Goal: Task Accomplishment & Management: Manage account settings

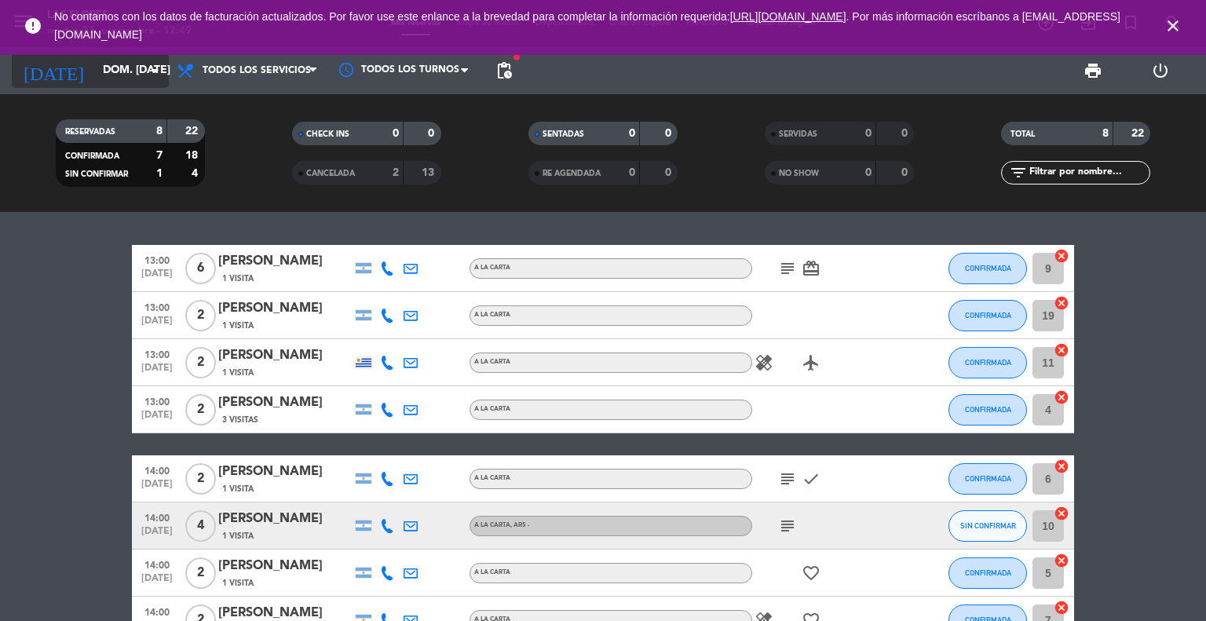
click at [149, 67] on icon "arrow_drop_down" at bounding box center [155, 70] width 19 height 19
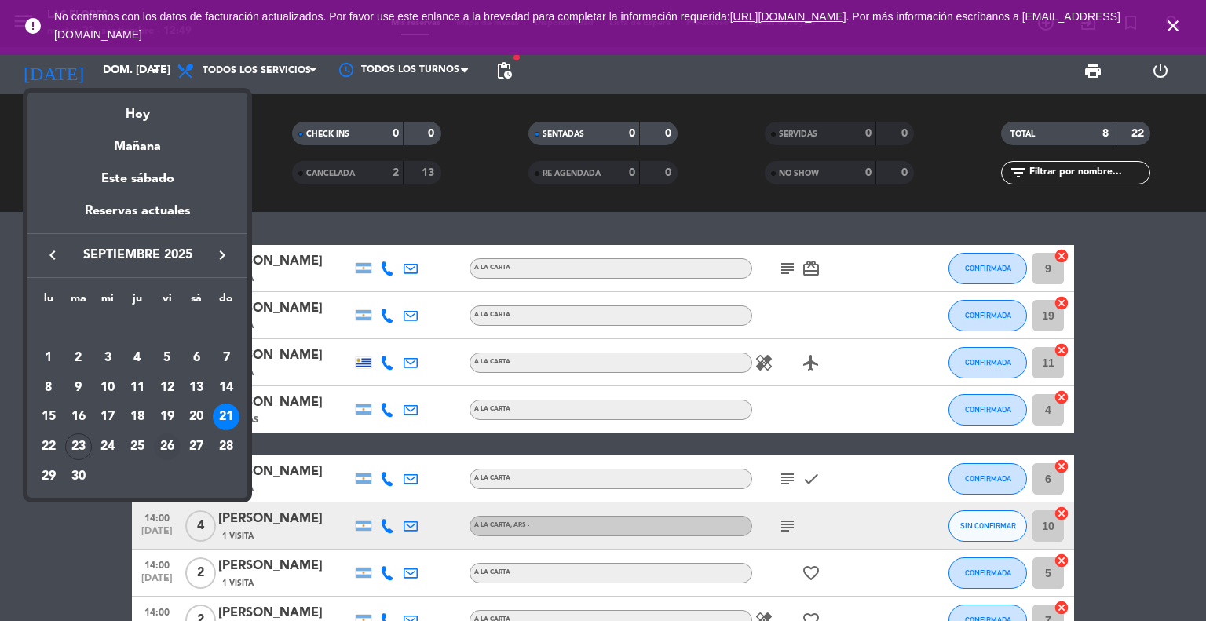
click at [162, 445] on div "26" at bounding box center [167, 447] width 27 height 27
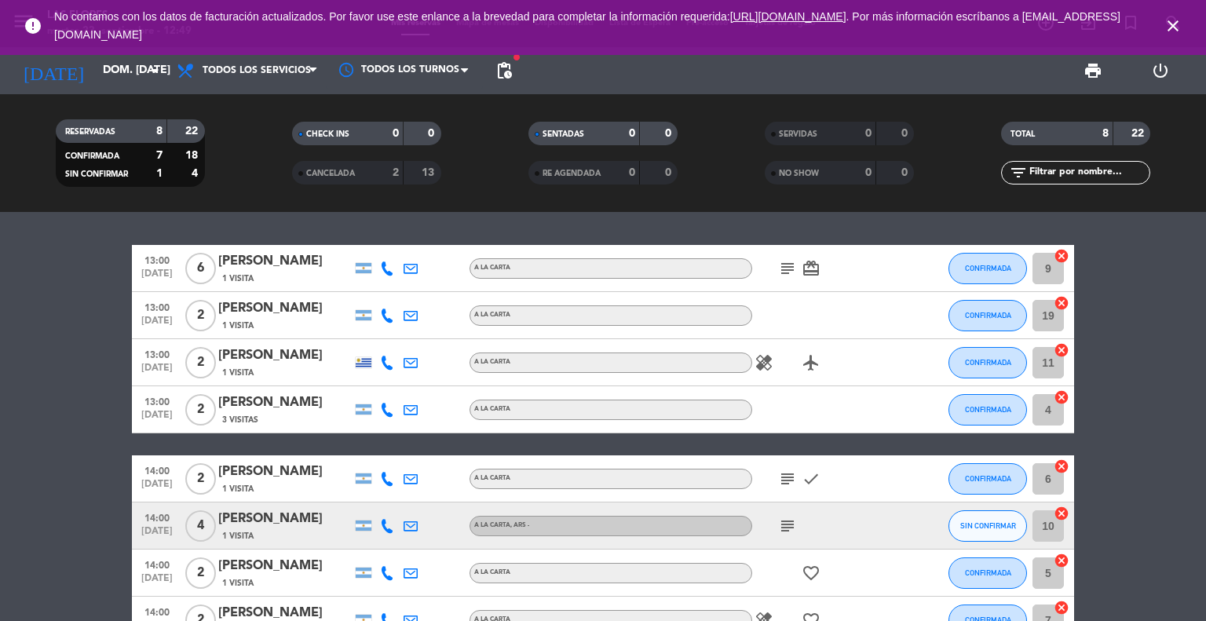
type input "vie. [DATE]"
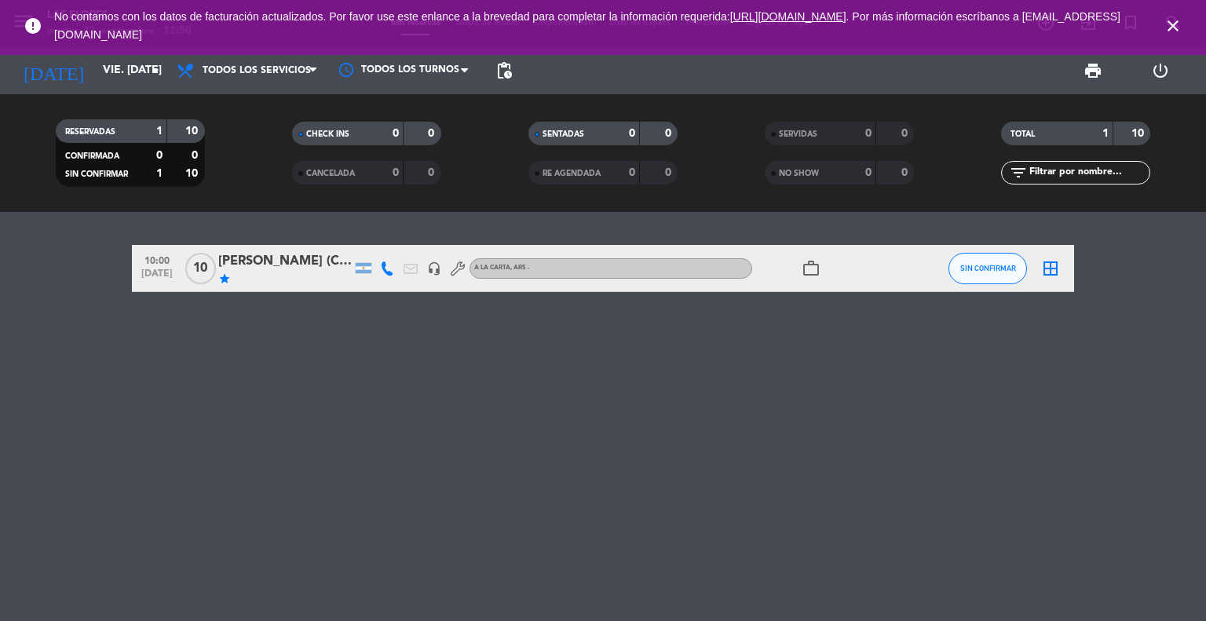
click at [242, 432] on div "10:00 [DATE] [PERSON_NAME] (CONSEJO PROF DE RRPP) star headset_mic A LA CARTA ,…" at bounding box center [603, 416] width 1206 height 409
click at [251, 272] on div "[PERSON_NAME] (CONSEJO PROF DE RRPP)" at bounding box center [285, 261] width 134 height 20
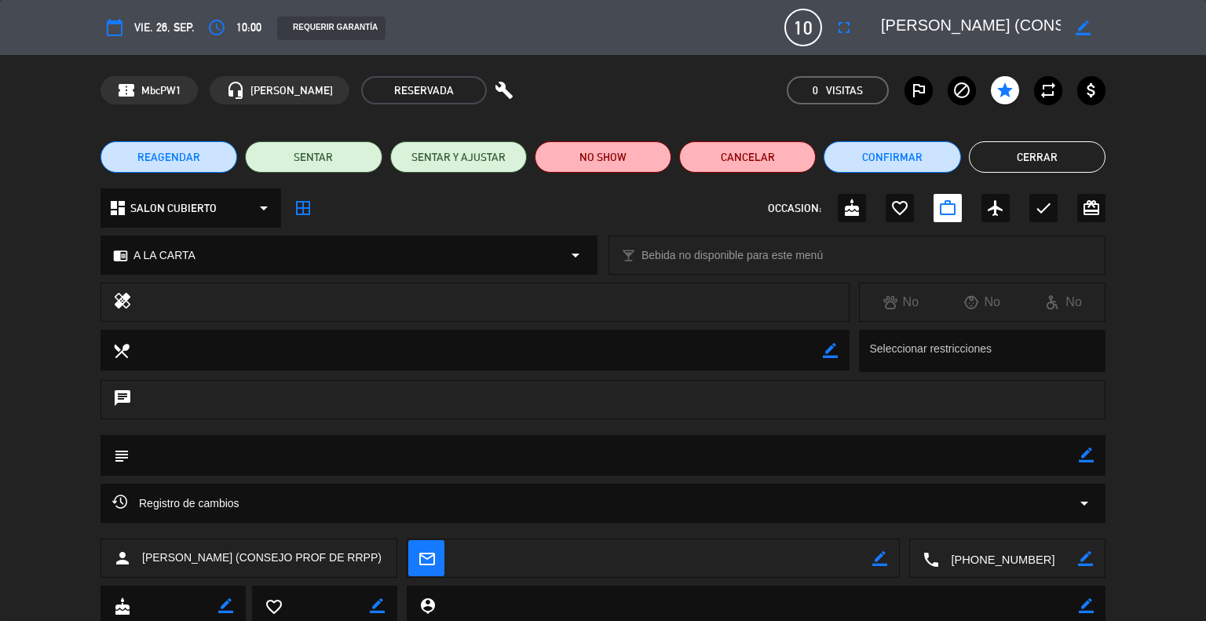
drag, startPoint x: 251, startPoint y: 272, endPoint x: 8, endPoint y: 283, distance: 243.7
click at [8, 283] on div "healing No No No" at bounding box center [603, 306] width 1206 height 47
click at [795, 25] on span "10" at bounding box center [804, 28] width 38 height 38
click at [817, 25] on span "10" at bounding box center [804, 28] width 38 height 38
click at [848, 25] on icon "fullscreen" at bounding box center [844, 27] width 19 height 19
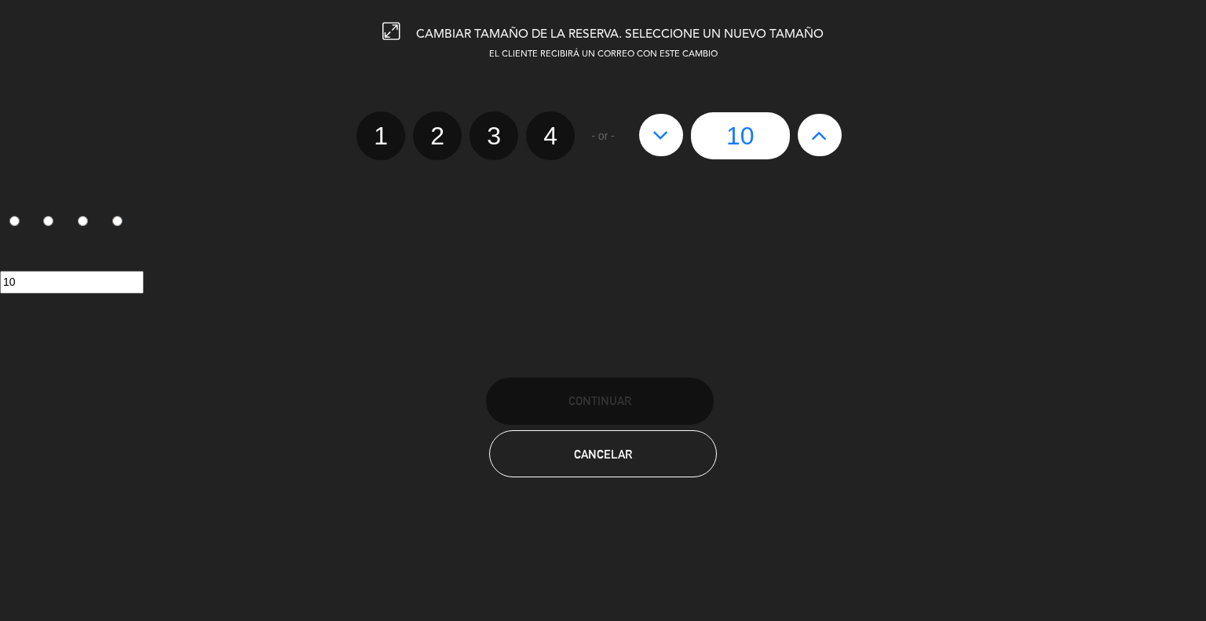
click at [824, 147] on button at bounding box center [820, 135] width 44 height 42
type input "11"
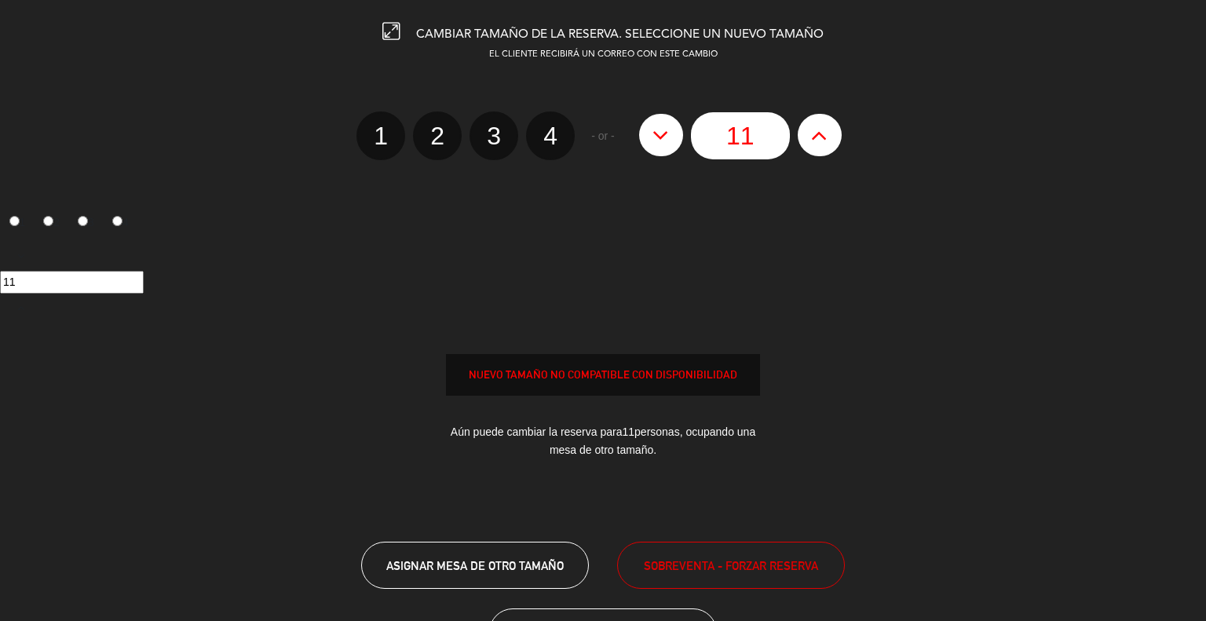
click at [824, 147] on button at bounding box center [820, 135] width 44 height 42
type input "12"
click at [824, 147] on button at bounding box center [820, 135] width 44 height 42
type input "13"
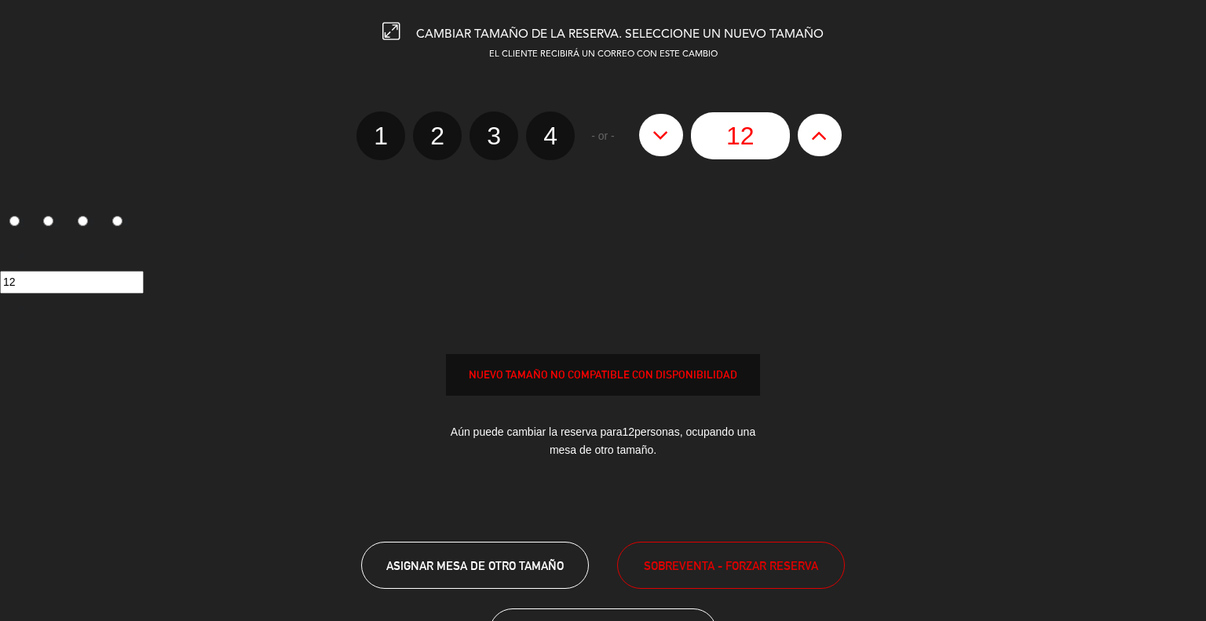
type input "13"
click at [824, 147] on button at bounding box center [820, 135] width 44 height 42
type input "14"
click at [824, 147] on button at bounding box center [820, 135] width 44 height 42
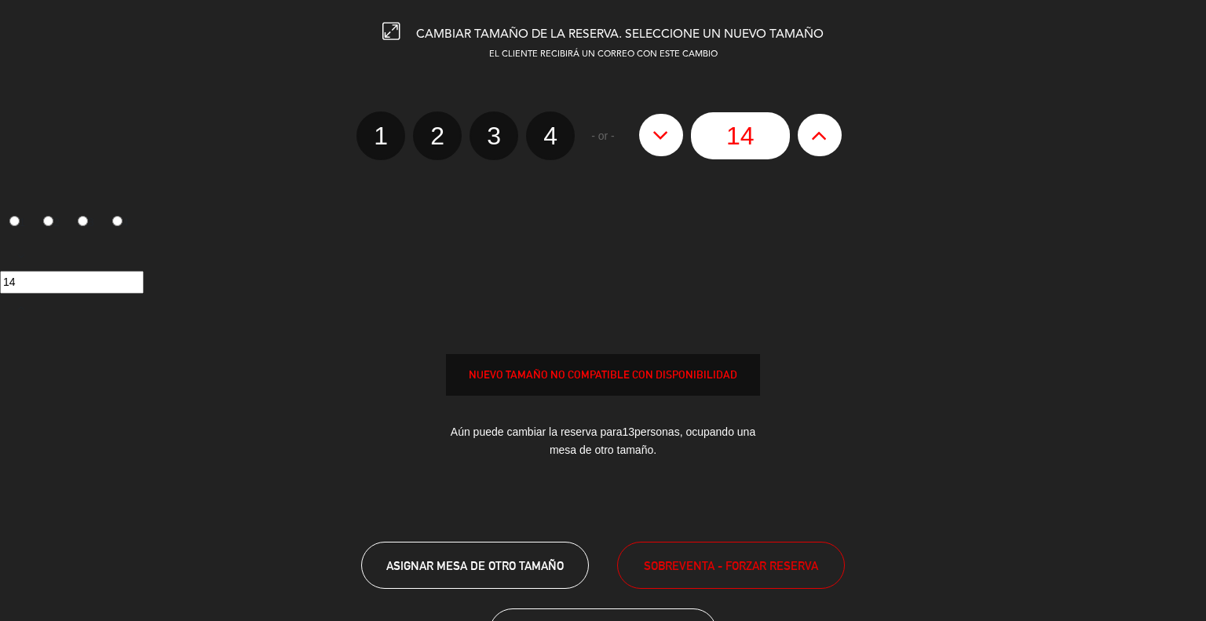
type input "15"
click at [824, 147] on button at bounding box center [820, 135] width 44 height 42
type input "16"
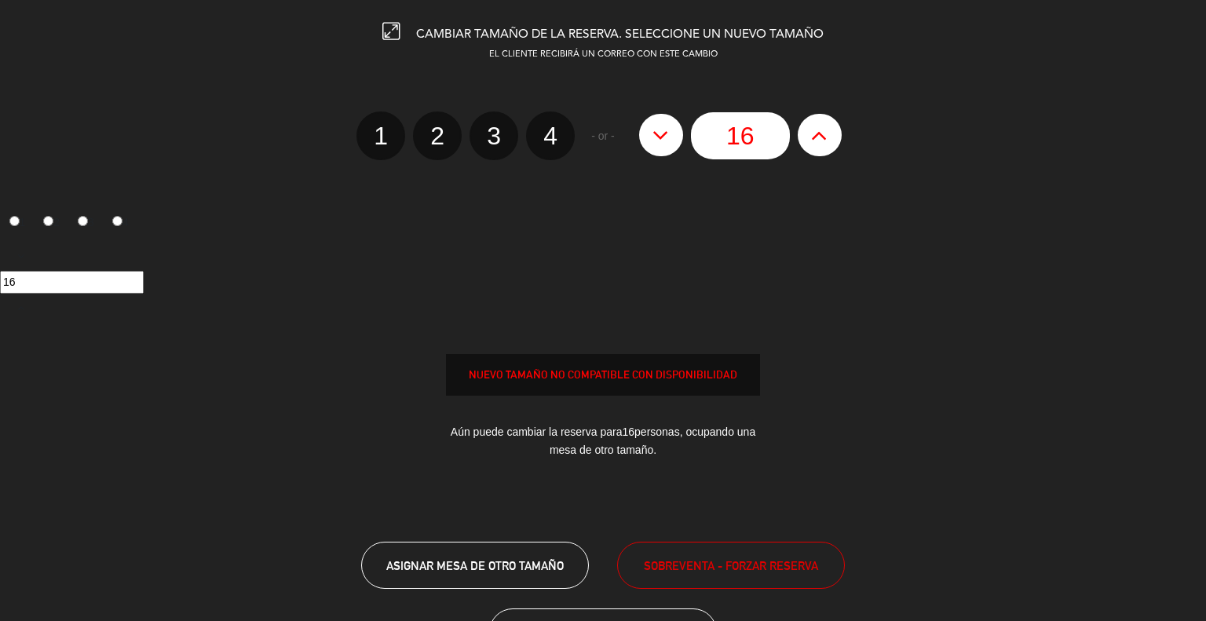
click at [824, 147] on button at bounding box center [820, 135] width 44 height 42
type input "17"
click at [735, 557] on span "SOBREVENTA - FORZAR RESERVA" at bounding box center [731, 566] width 174 height 18
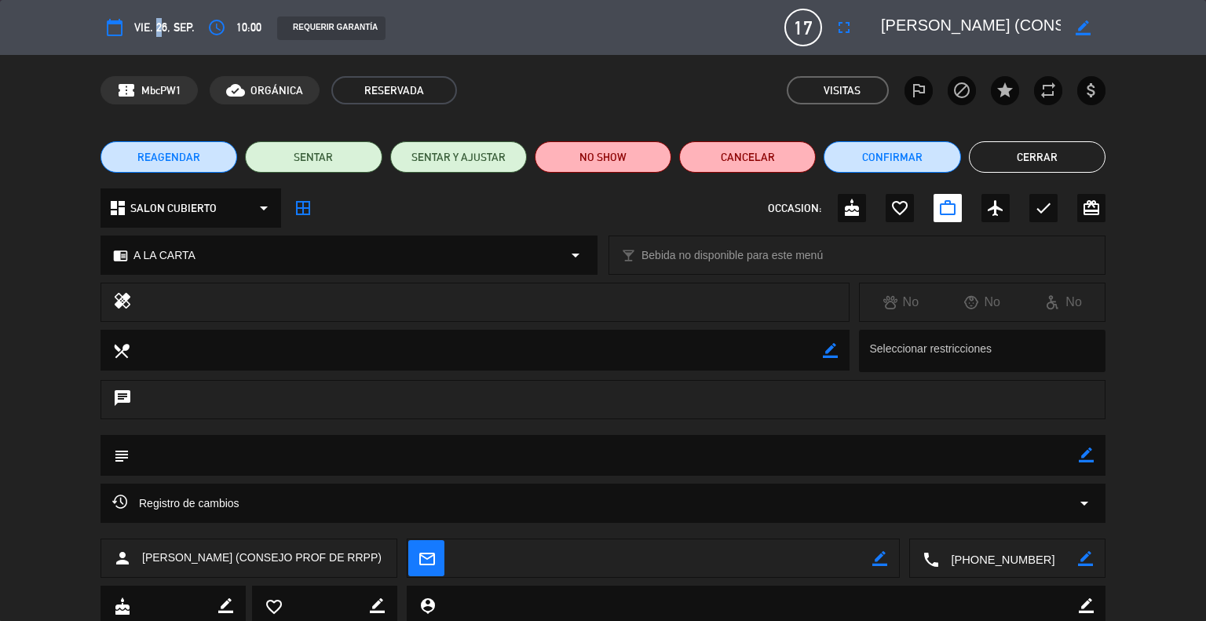
drag, startPoint x: 157, startPoint y: 35, endPoint x: 154, endPoint y: 22, distance: 13.7
click at [154, 22] on span "vie. 26, sep." at bounding box center [164, 27] width 60 height 19
